Goal: Information Seeking & Learning: Learn about a topic

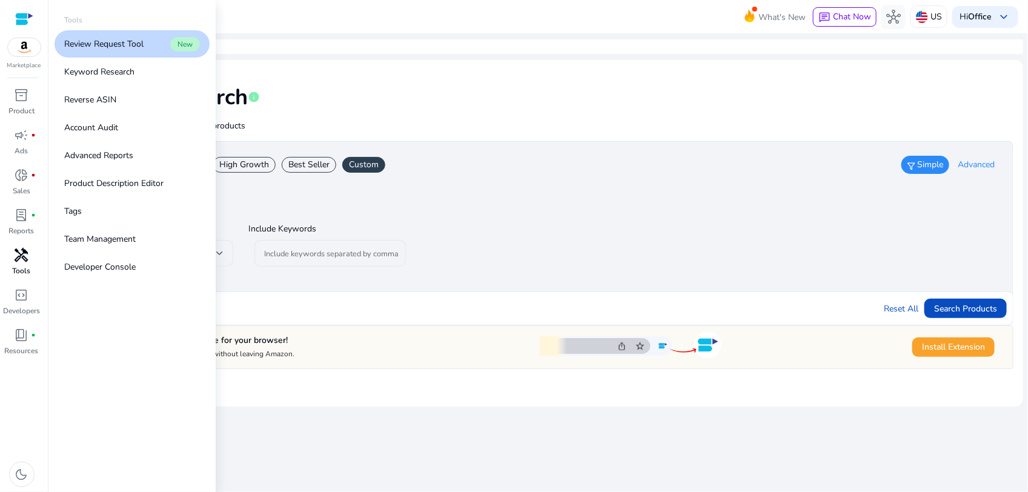
click at [19, 265] on p "Tools" at bounding box center [22, 270] width 18 height 11
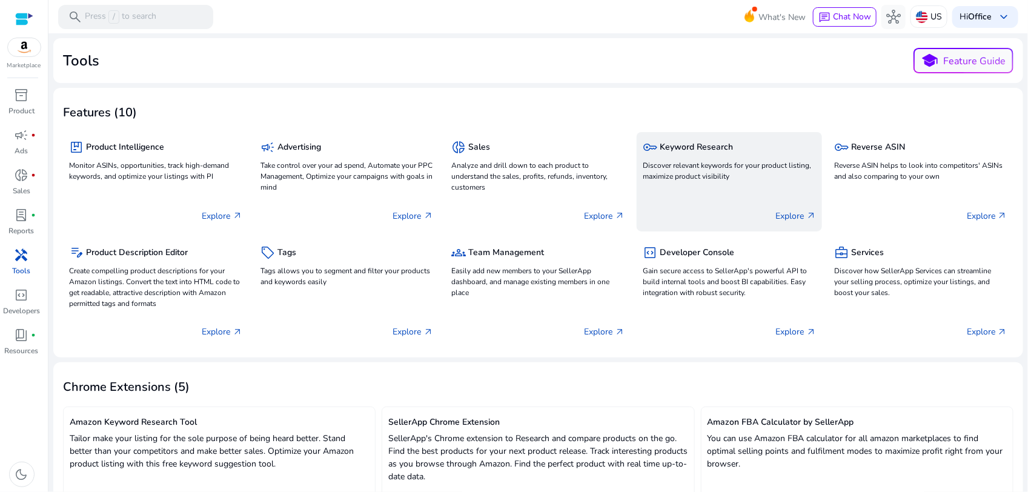
click at [701, 153] on div "key Keyword Research" at bounding box center [729, 147] width 173 height 18
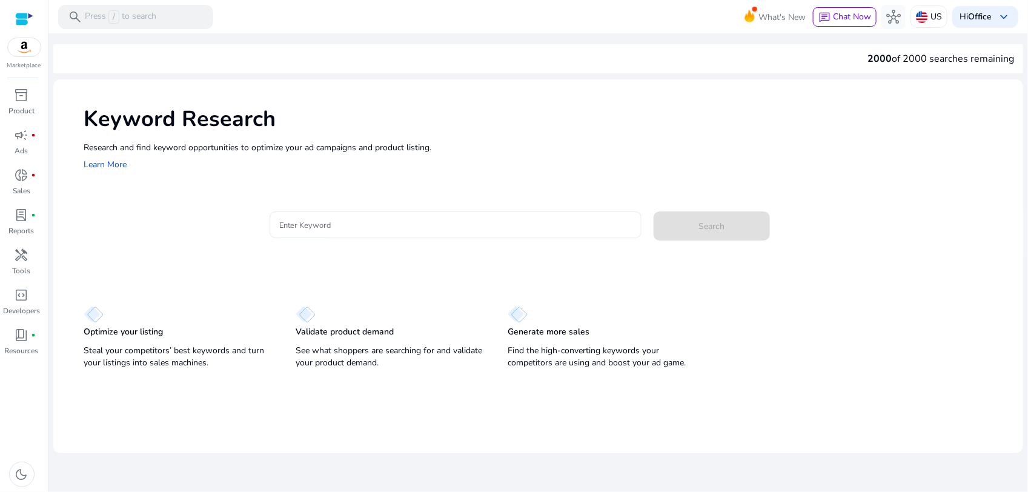
click at [429, 223] on input "Enter Keyword" at bounding box center [455, 224] width 353 height 13
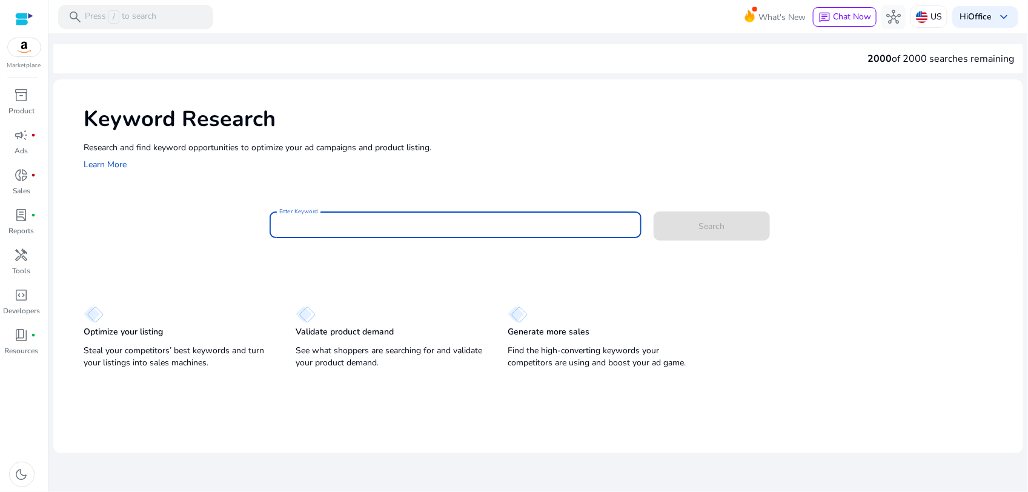
click at [429, 223] on input "Enter Keyword" at bounding box center [455, 224] width 353 height 13
type input "*"
type input "**********"
click at [654, 211] on button "Search" at bounding box center [712, 225] width 116 height 29
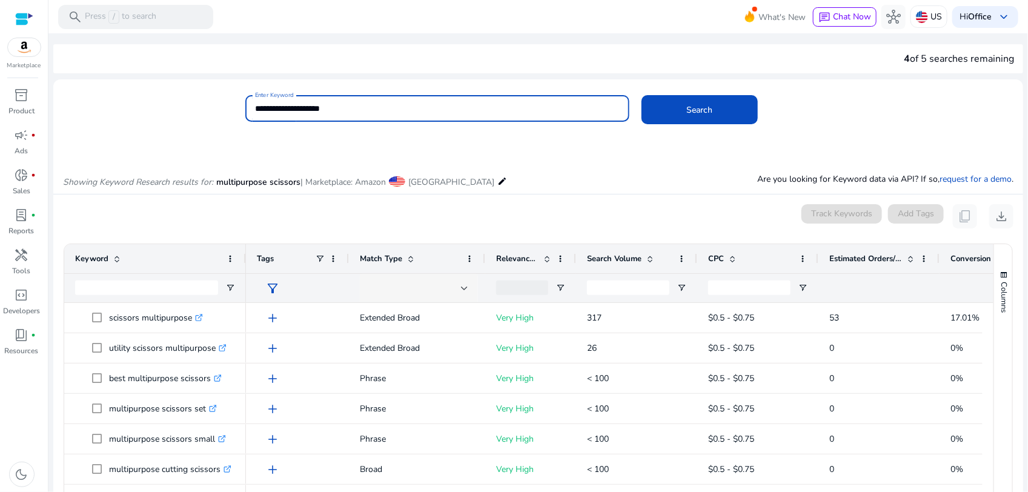
scroll to position [144, 0]
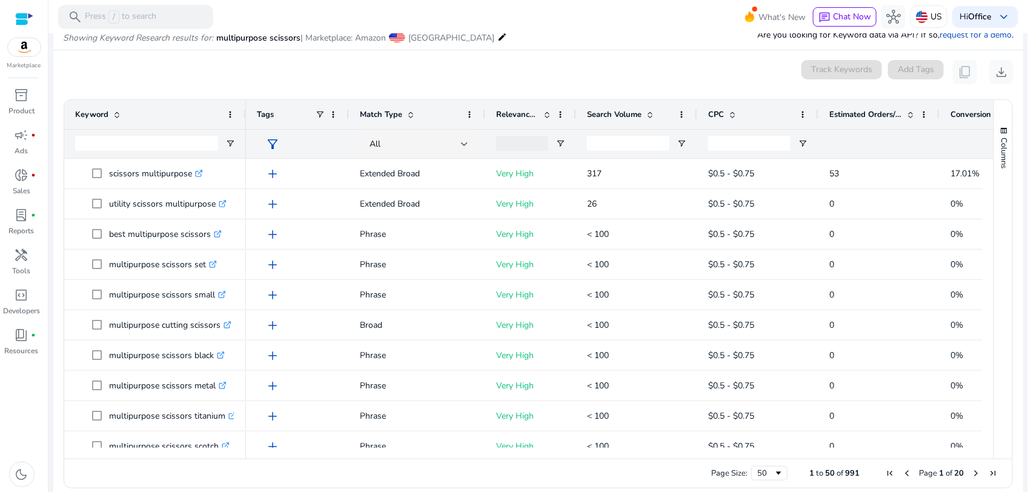
click at [655, 110] on span at bounding box center [650, 115] width 10 height 10
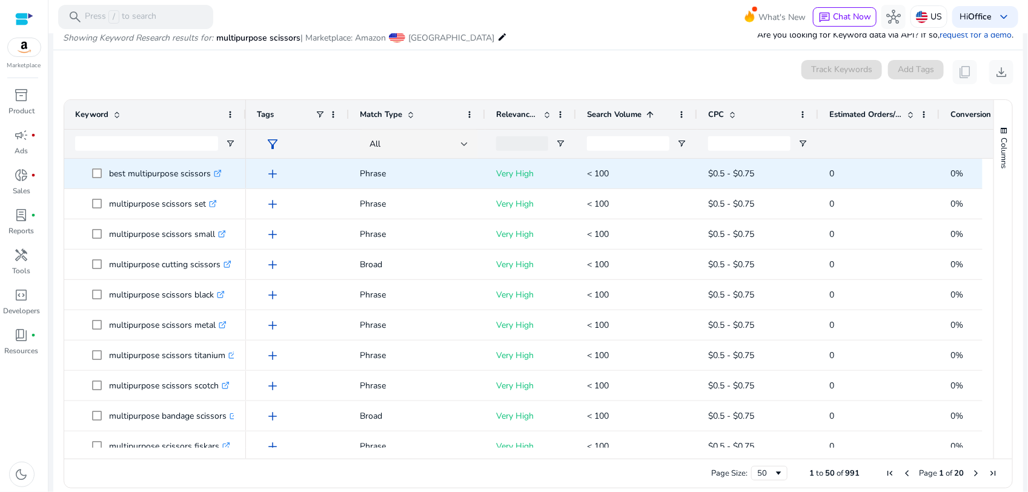
click at [145, 170] on p "best multipurpose scissors .st0{fill:#2c8af8}" at bounding box center [165, 173] width 113 height 25
click at [217, 173] on icon ".st0{fill:#2c8af8}" at bounding box center [218, 174] width 8 height 8
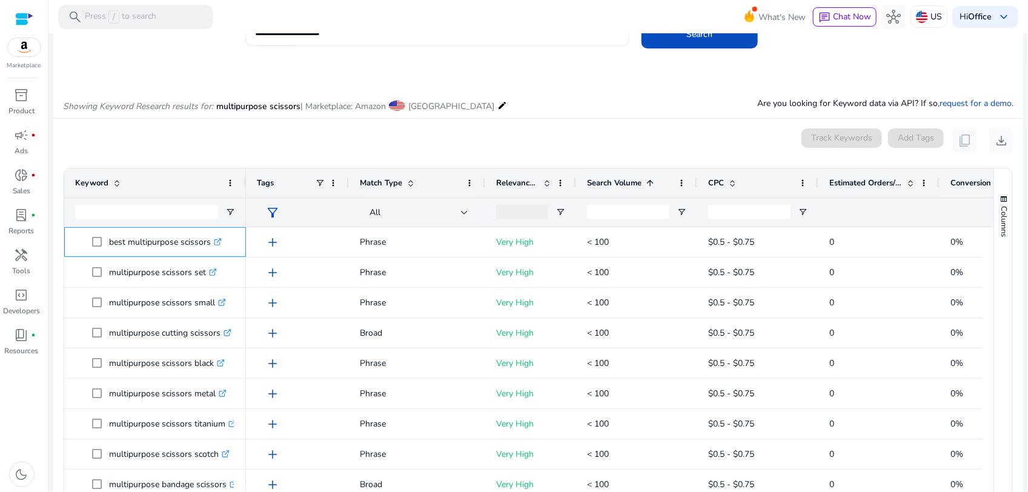
scroll to position [152, 0]
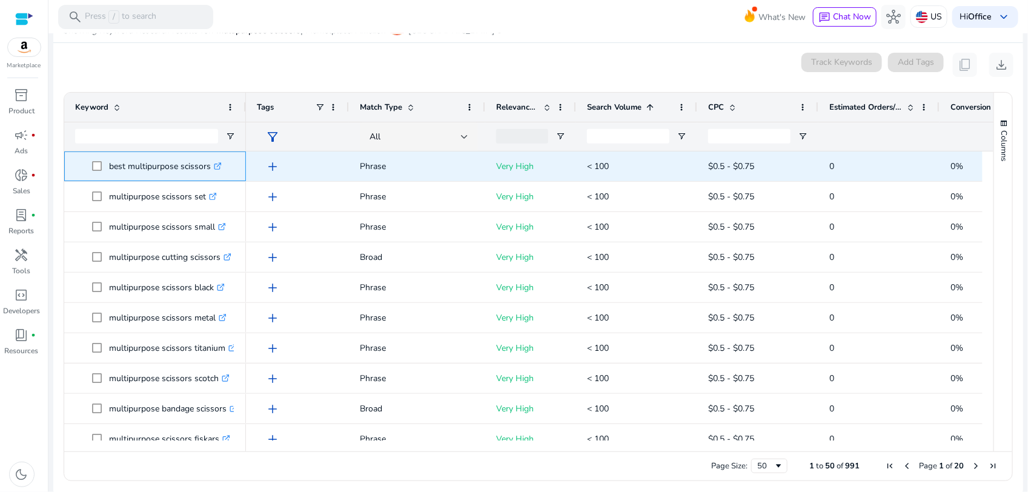
drag, startPoint x: 109, startPoint y: 168, endPoint x: 210, endPoint y: 165, distance: 101.3
click at [210, 165] on p "best multipurpose scissors .st0{fill:#2c8af8}" at bounding box center [165, 166] width 113 height 25
copy p "best multipurpose scissors"
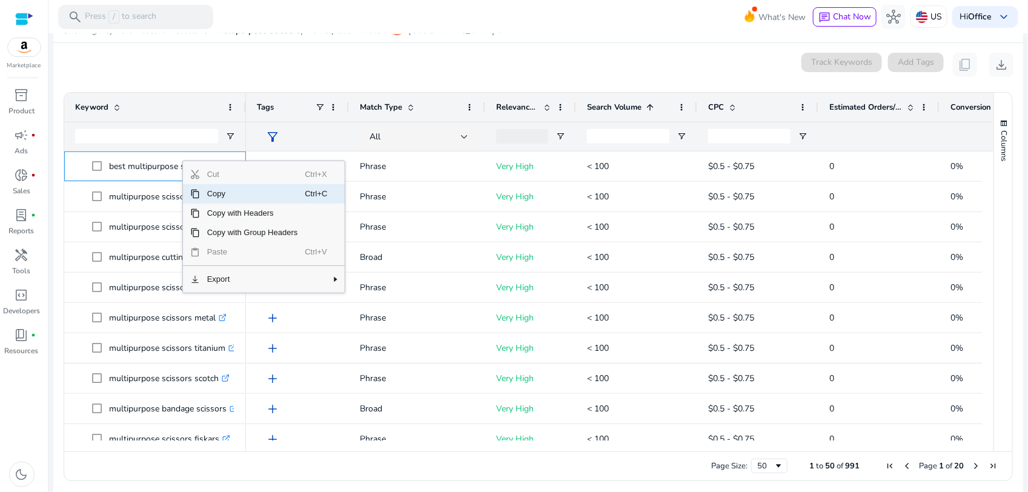
click at [209, 195] on span "Copy" at bounding box center [252, 193] width 105 height 19
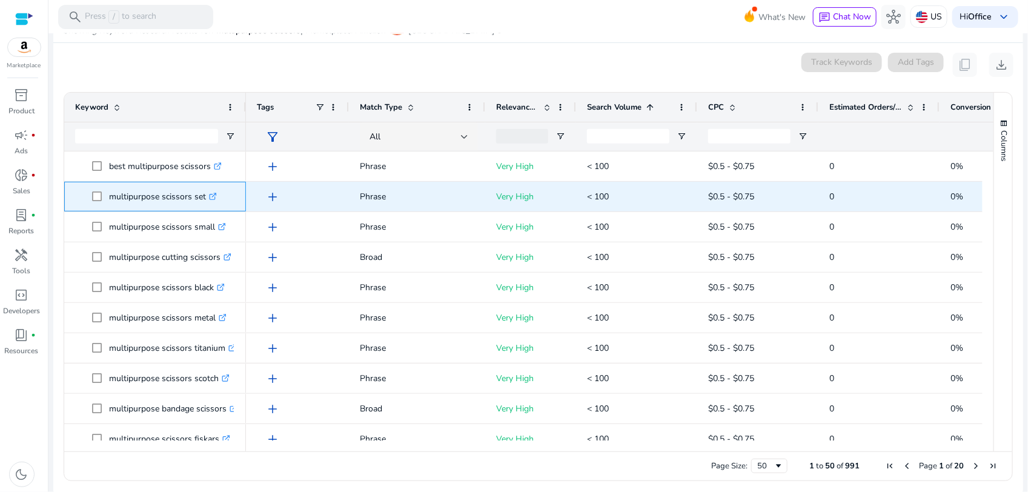
drag, startPoint x: 107, startPoint y: 197, endPoint x: 209, endPoint y: 199, distance: 102.4
click at [209, 199] on span "multipurpose scissors set .st0{fill:#2c8af8}" at bounding box center [163, 196] width 143 height 25
copy span "multipurpose scissors set"
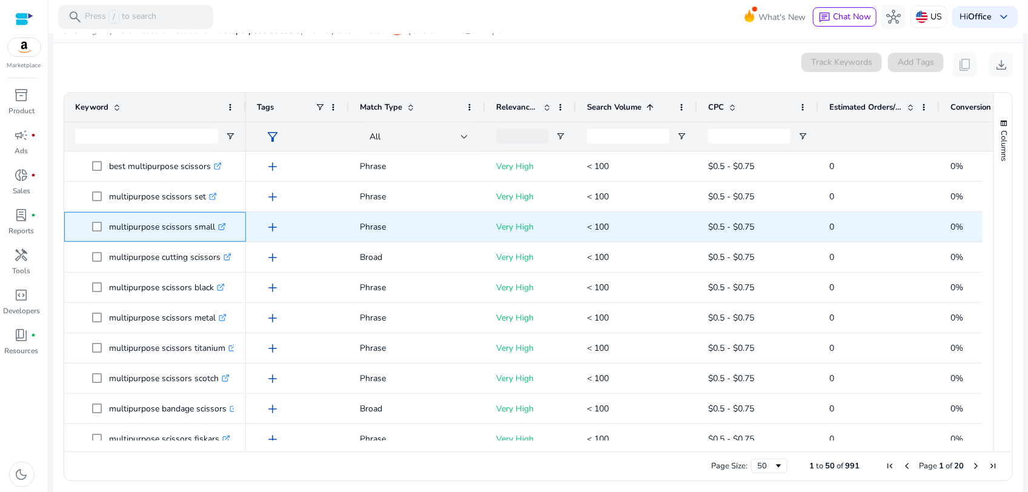
drag, startPoint x: 109, startPoint y: 225, endPoint x: 232, endPoint y: 233, distance: 123.3
click at [232, 233] on div "multipurpose scissors small .st0{fill:#2c8af8}" at bounding box center [170, 227] width 123 height 25
copy p "multipurpose scissors small"
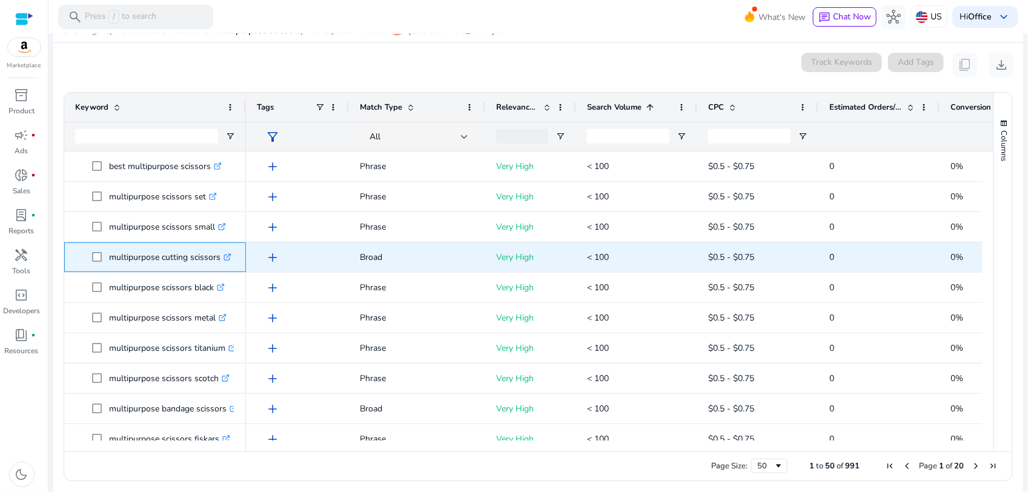
drag, startPoint x: 112, startPoint y: 259, endPoint x: 224, endPoint y: 264, distance: 112.2
click at [224, 264] on p "multipurpose cutting scissors .st0{fill:#2c8af8}" at bounding box center [170, 257] width 122 height 25
copy p "multipurpose cutting scissors"
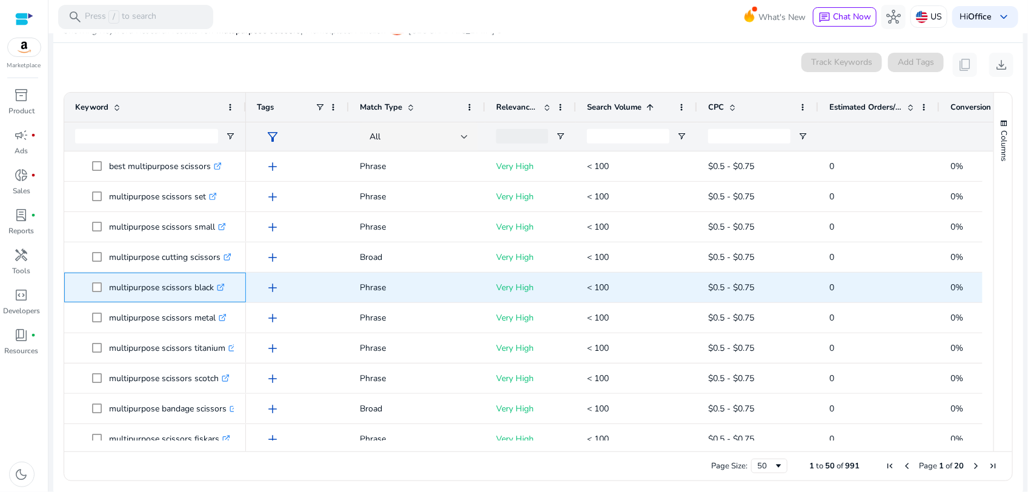
drag, startPoint x: 109, startPoint y: 288, endPoint x: 224, endPoint y: 290, distance: 115.1
click at [224, 290] on p "multipurpose scissors black .st0{fill:#2c8af8}" at bounding box center [167, 287] width 116 height 25
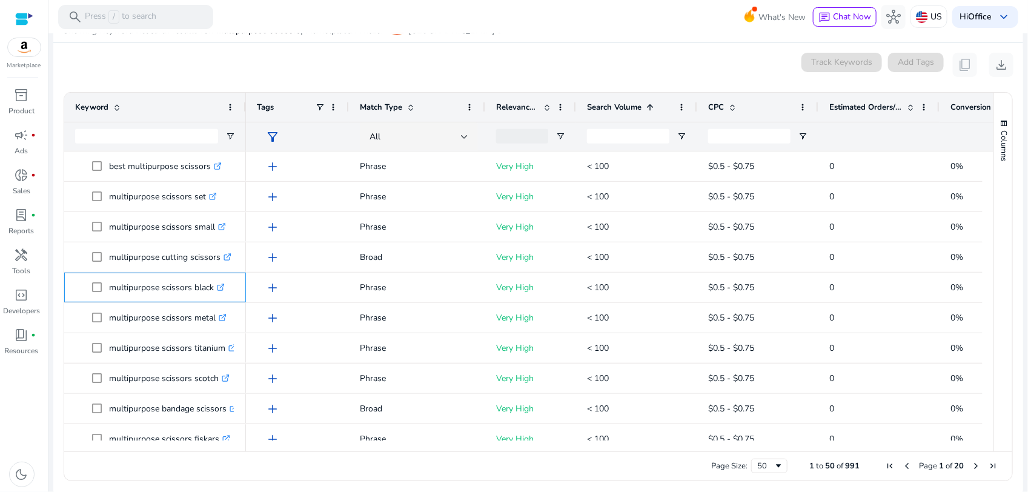
copy p "multipurpose scissors black"
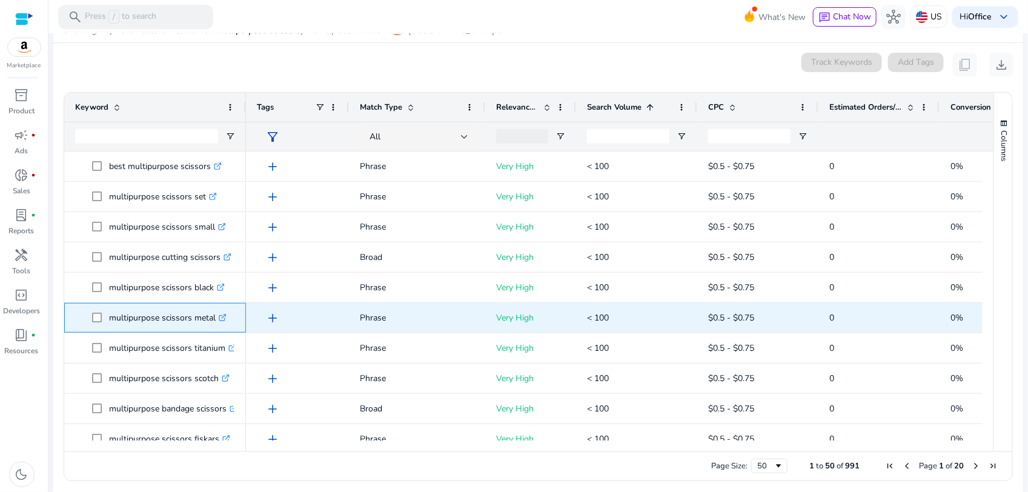
drag, startPoint x: 108, startPoint y: 318, endPoint x: 223, endPoint y: 325, distance: 115.3
click at [223, 325] on span "multipurpose scissors metal .st0{fill:#2c8af8}" at bounding box center [163, 317] width 143 height 25
copy span "multipurpose scissors metal"
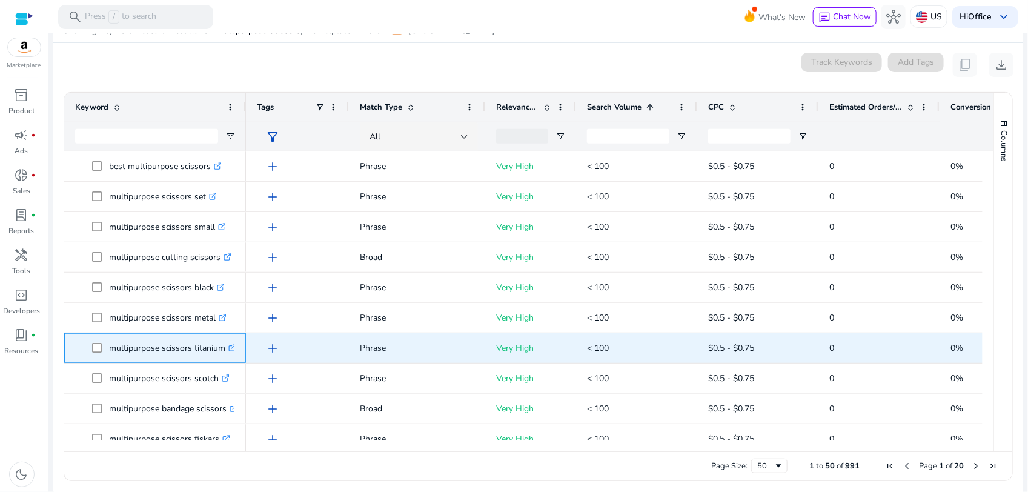
drag, startPoint x: 106, startPoint y: 355, endPoint x: 234, endPoint y: 358, distance: 127.9
click at [234, 358] on span "multipurpose scissors titanium .st0{fill:#2c8af8}" at bounding box center [163, 348] width 143 height 25
copy span "multipurpose scissors titanium"
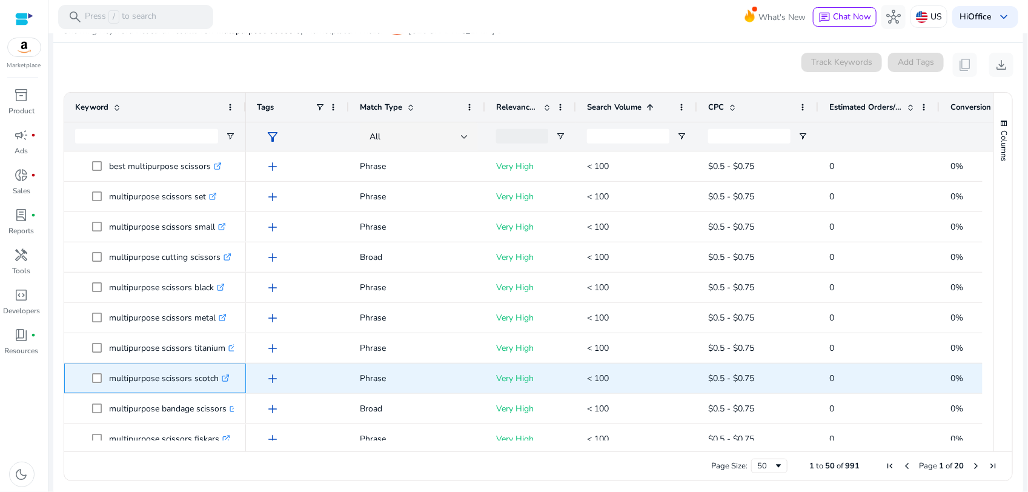
drag, startPoint x: 104, startPoint y: 379, endPoint x: 219, endPoint y: 385, distance: 115.3
click at [219, 385] on span "multipurpose scissors scotch .st0{fill:#2c8af8}" at bounding box center [163, 378] width 143 height 25
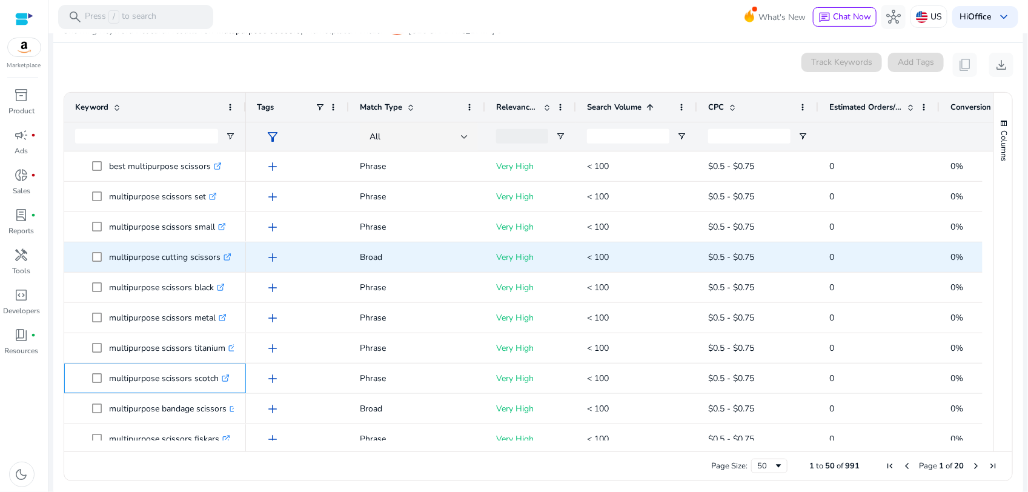
scroll to position [76, 0]
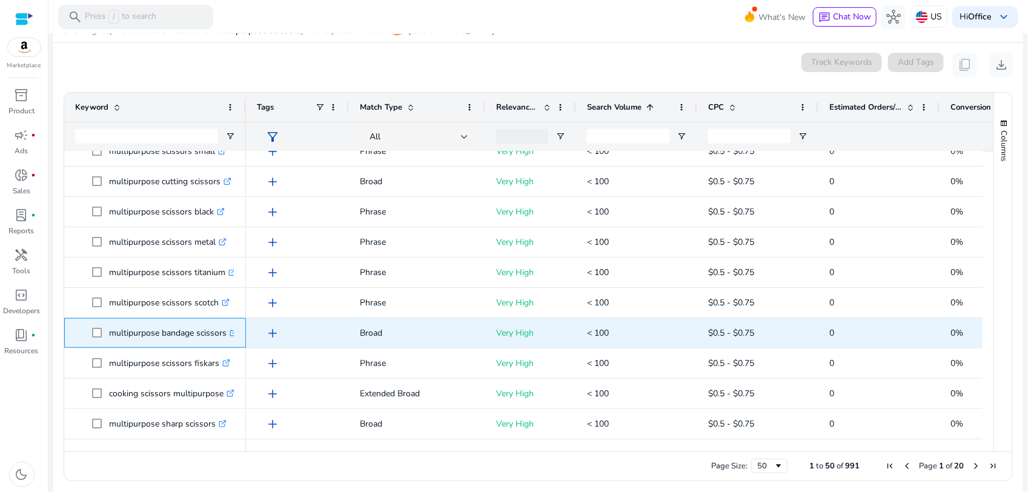
drag, startPoint x: 109, startPoint y: 334, endPoint x: 232, endPoint y: 344, distance: 123.5
click at [232, 344] on p "multipurpose bandage scissors .st0{fill:#2c8af8}" at bounding box center [173, 333] width 128 height 25
copy p "multipurpose bandage scissors"
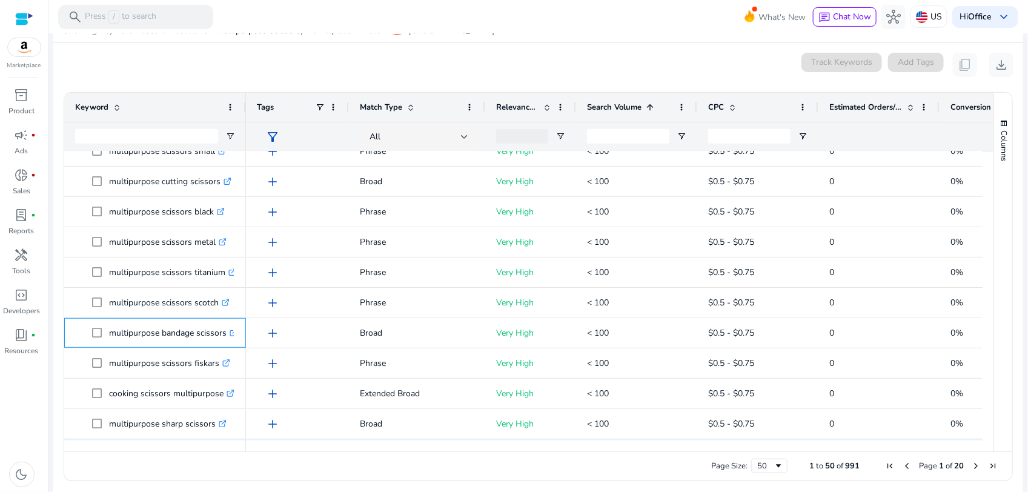
scroll to position [152, 0]
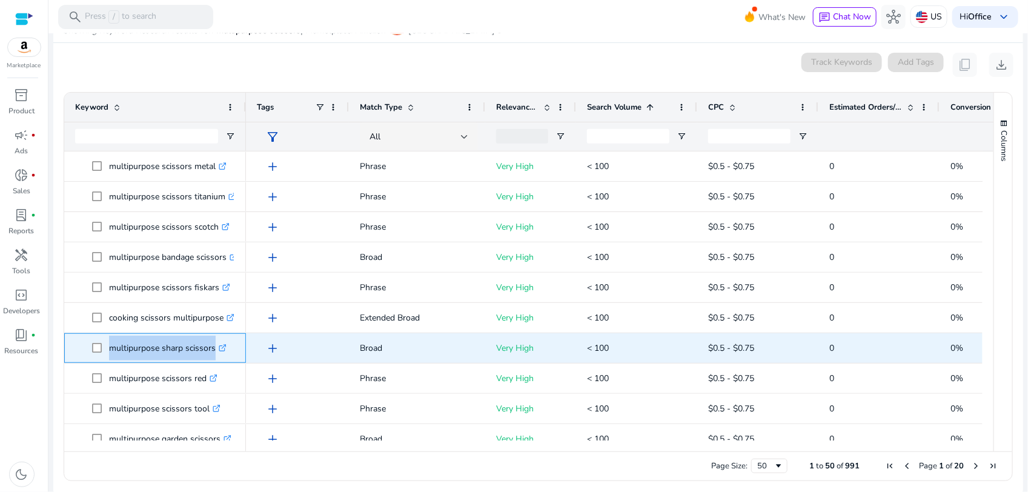
drag, startPoint x: 107, startPoint y: 348, endPoint x: 244, endPoint y: 361, distance: 138.2
click at [244, 361] on div "multipurpose sharp scissors .st0{fill:#2c8af8}" at bounding box center [155, 348] width 182 height 30
copy span "multipurpose sharp scissors .st0{fill:#2c8af8}"
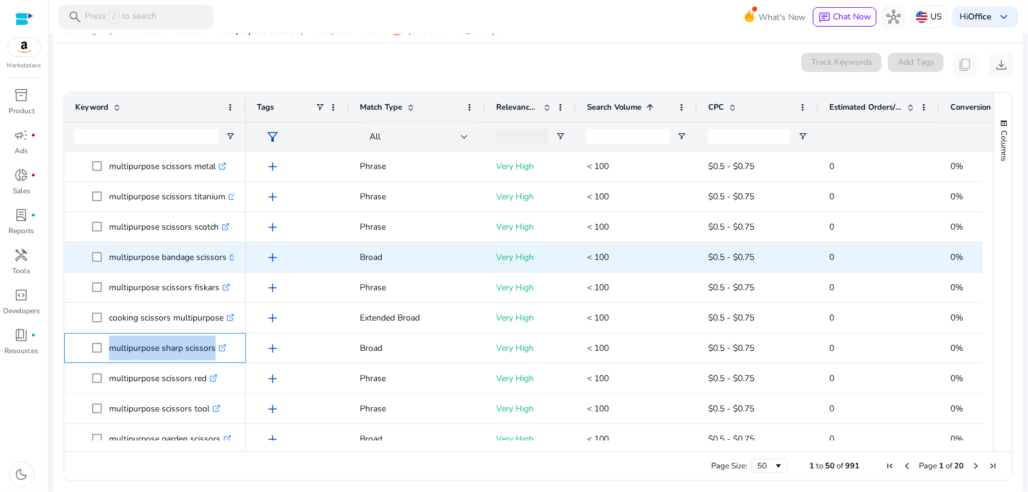
scroll to position [227, 0]
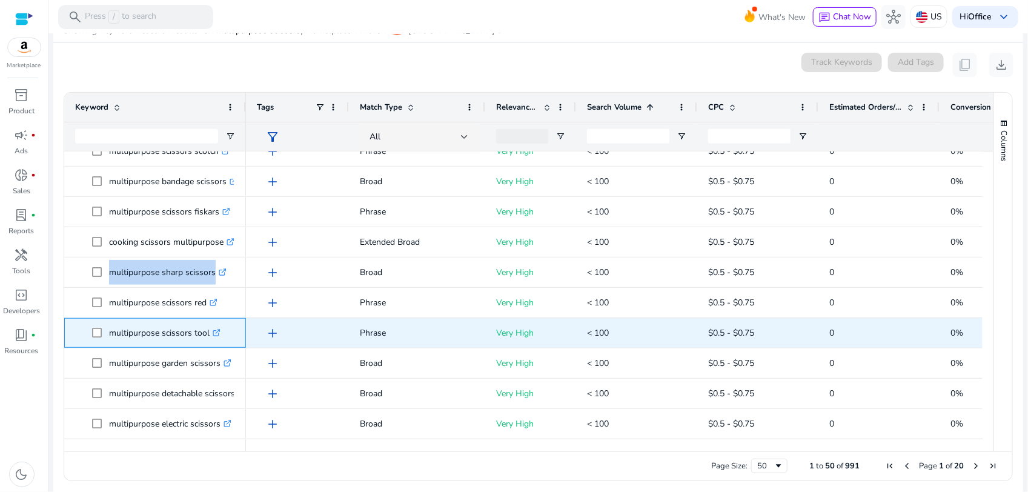
drag, startPoint x: 104, startPoint y: 334, endPoint x: 215, endPoint y: 331, distance: 110.9
click at [215, 331] on span "multipurpose scissors tool .st0{fill:#2c8af8}" at bounding box center [163, 333] width 143 height 25
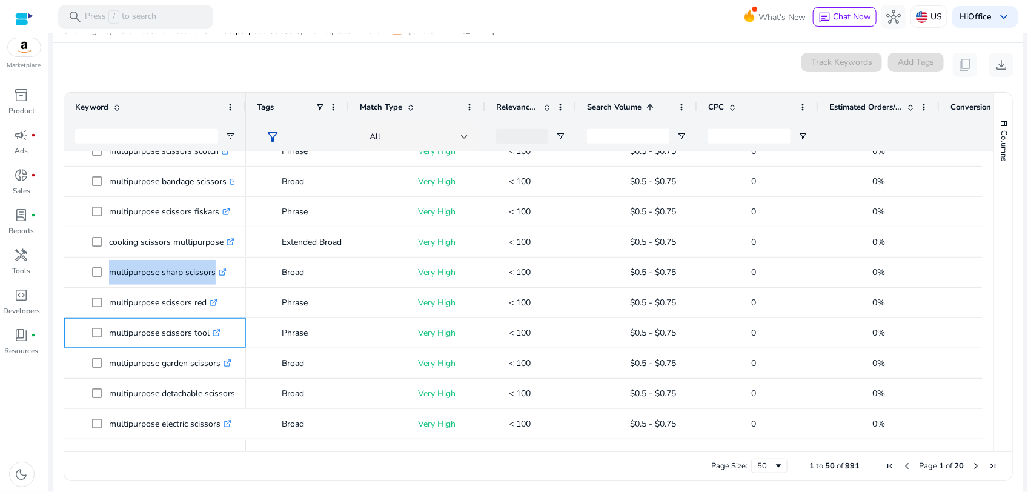
scroll to position [0, 0]
